Goal: Check status: Check status

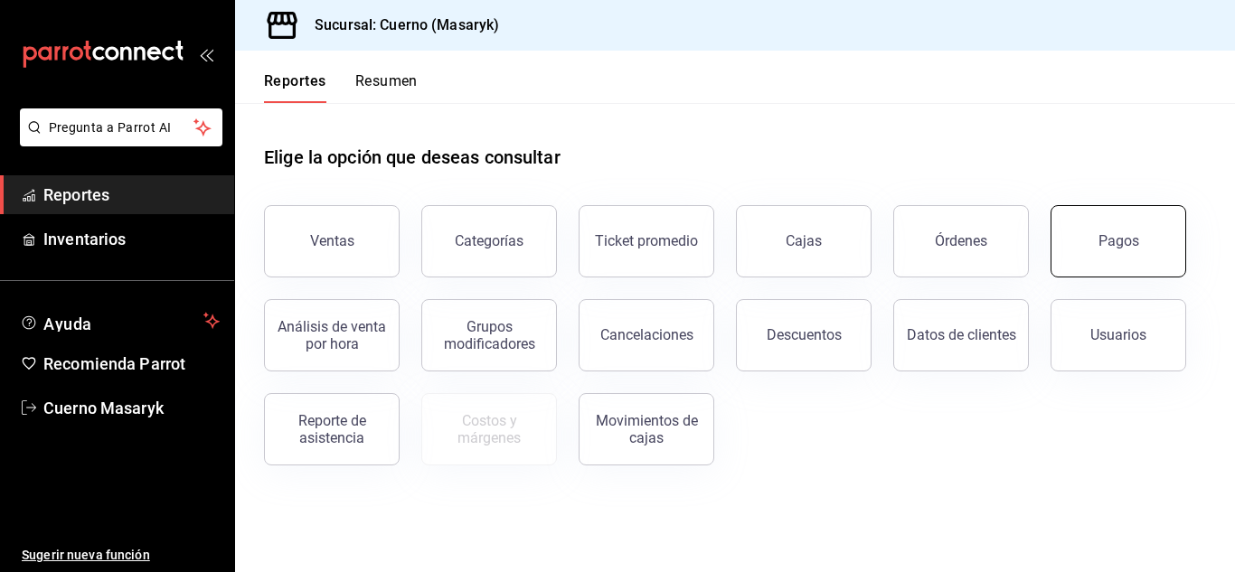
click at [1121, 239] on div "Pagos" at bounding box center [1119, 240] width 41 height 17
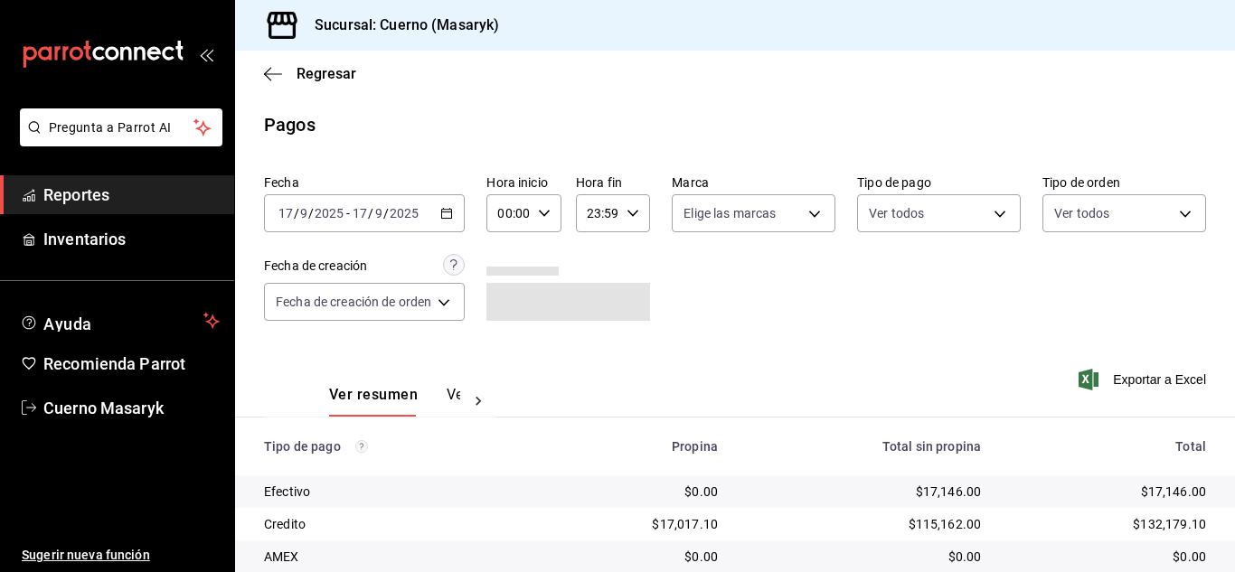
click at [457, 209] on div "[DATE] [DATE] - [DATE] [DATE]" at bounding box center [364, 213] width 201 height 38
click at [552, 212] on div "00:00 Hora inicio" at bounding box center [523, 213] width 74 height 38
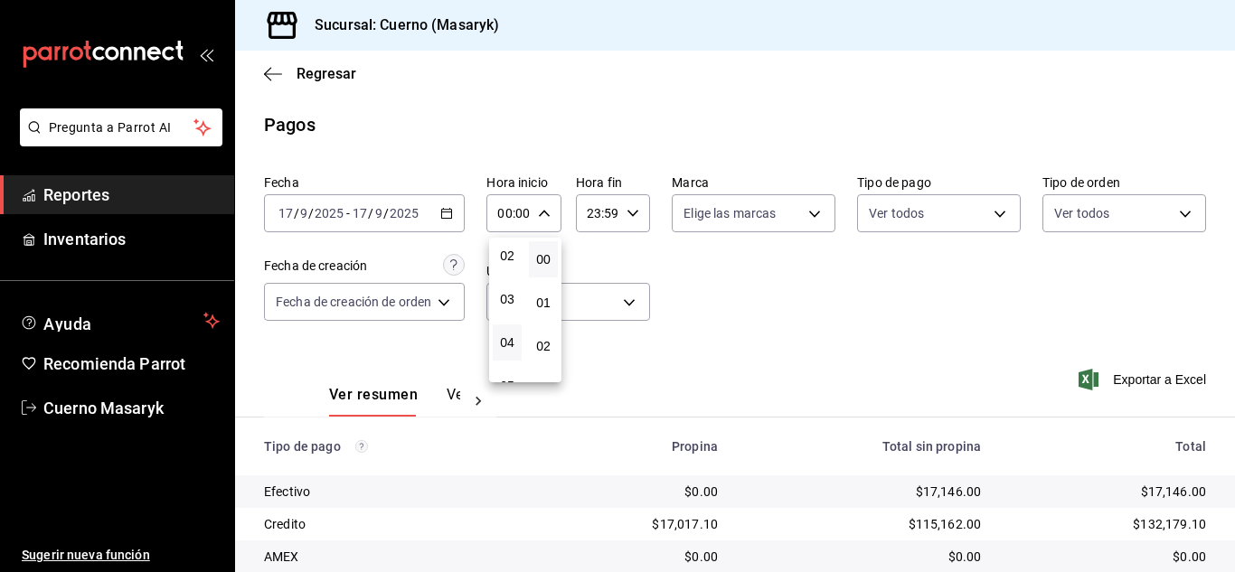
click at [516, 342] on button "04" at bounding box center [507, 343] width 29 height 36
type input "04:00"
click at [797, 318] on div at bounding box center [617, 286] width 1235 height 572
